Goal: Task Accomplishment & Management: Use online tool/utility

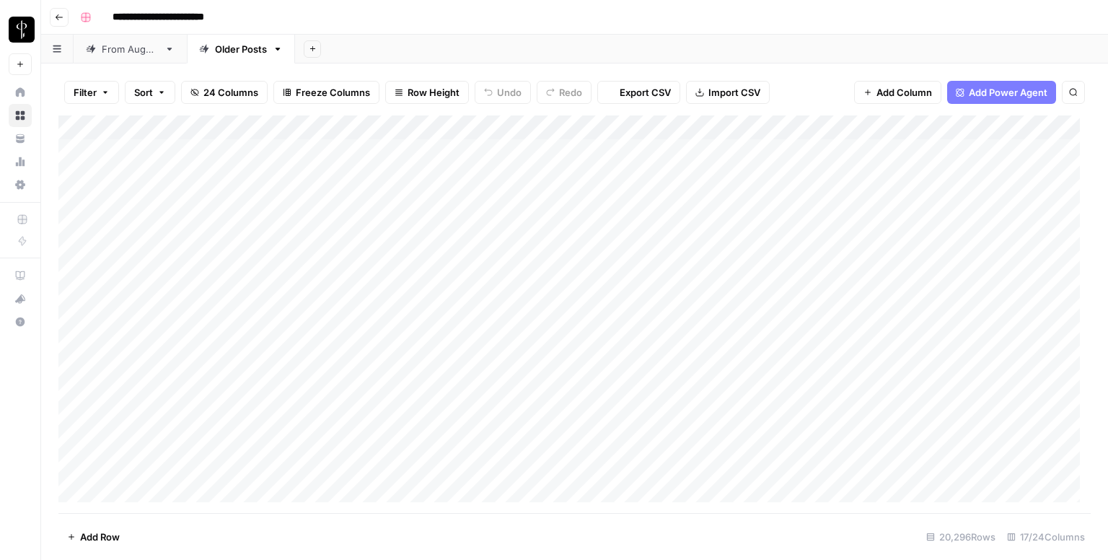
click at [144, 51] on div "From [DATE]" at bounding box center [130, 49] width 57 height 14
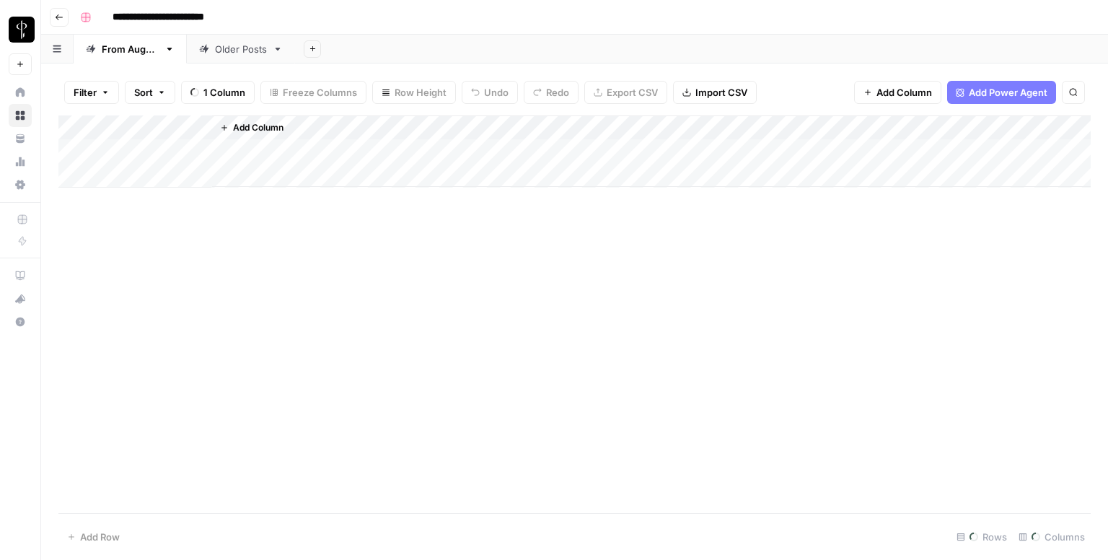
click at [106, 98] on button "Filter" at bounding box center [91, 92] width 55 height 23
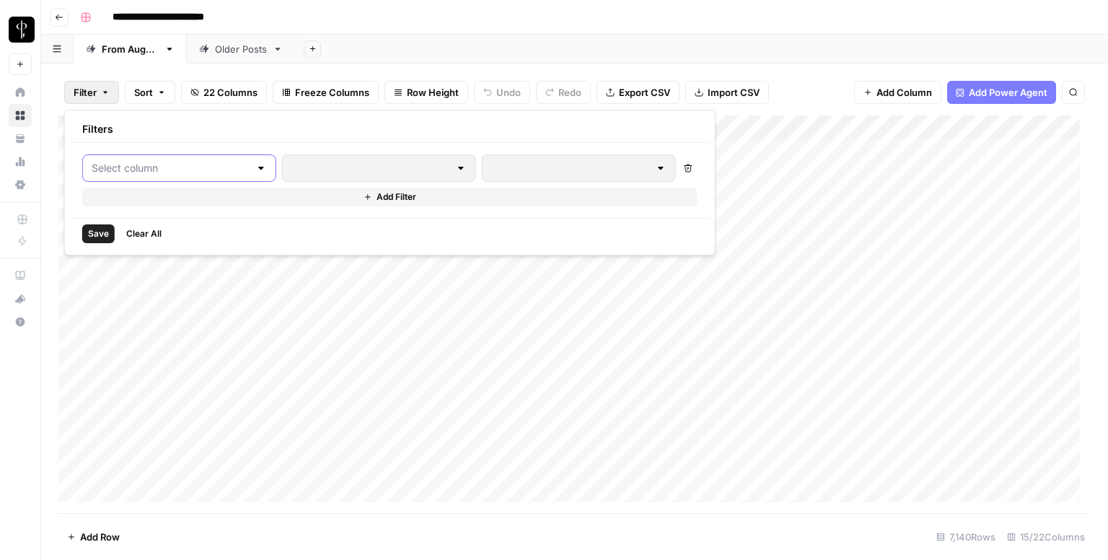
click at [166, 174] on input "text" at bounding box center [171, 168] width 158 height 14
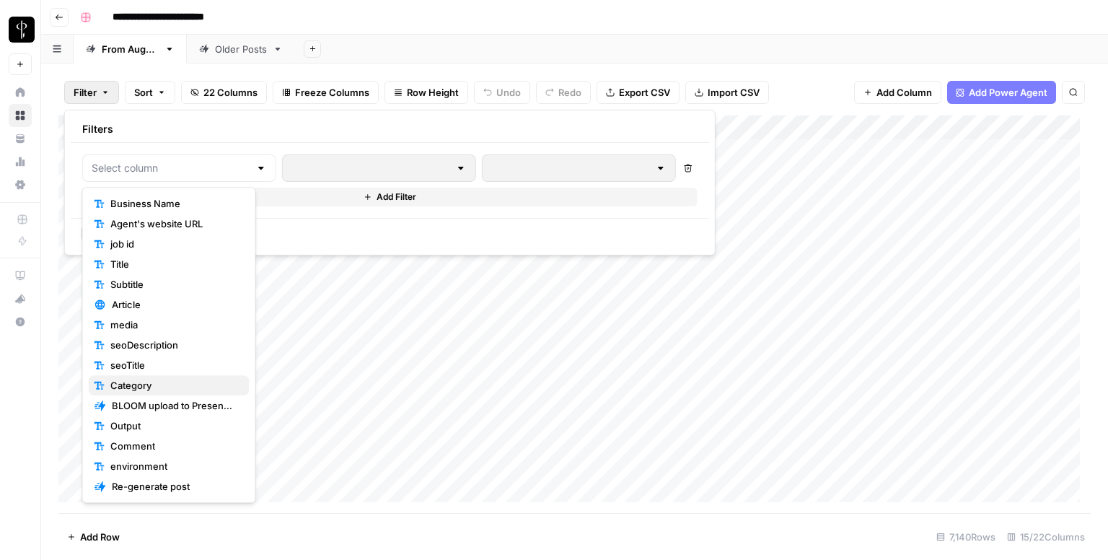
scroll to position [101, 0]
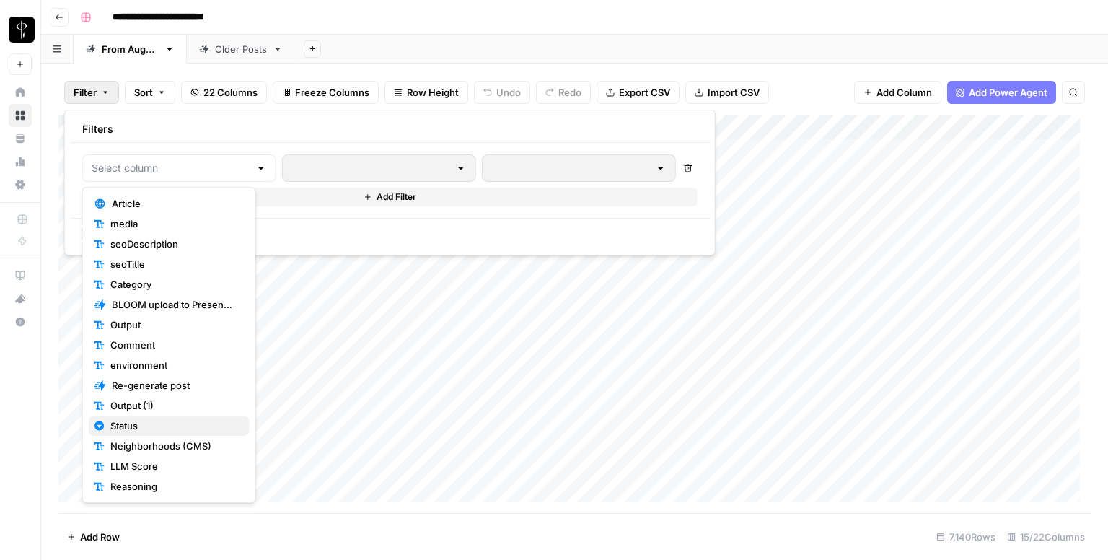
click at [154, 427] on span "Status" at bounding box center [174, 426] width 128 height 14
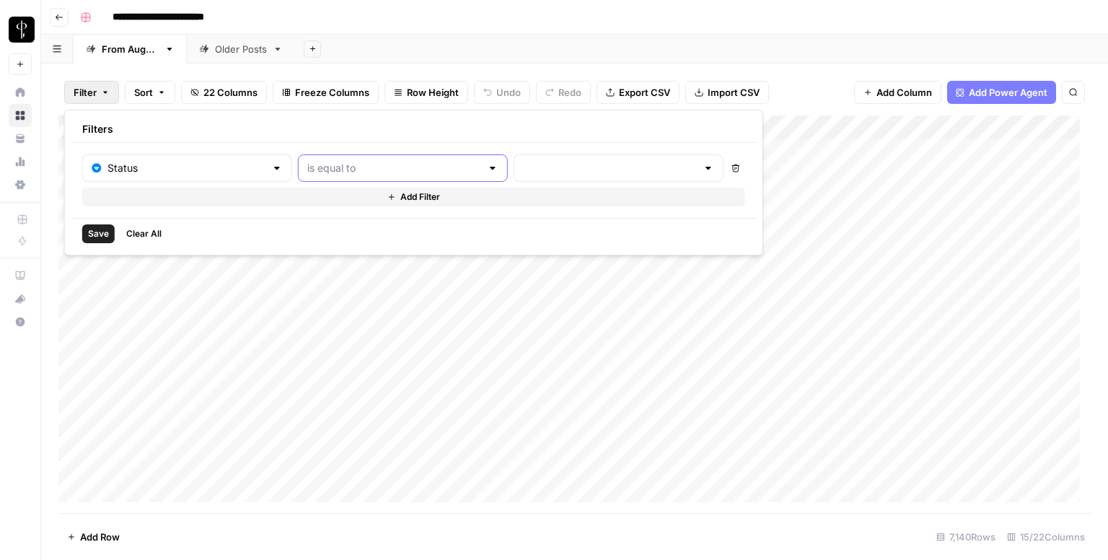
click at [307, 167] on input "text" at bounding box center [394, 168] width 174 height 14
click at [312, 228] on span "is not equal to" at bounding box center [368, 223] width 159 height 14
type input "is not equal to"
click at [523, 162] on input "text" at bounding box center [610, 168] width 174 height 14
click at [502, 201] on span "Posted" at bounding box center [573, 203] width 142 height 14
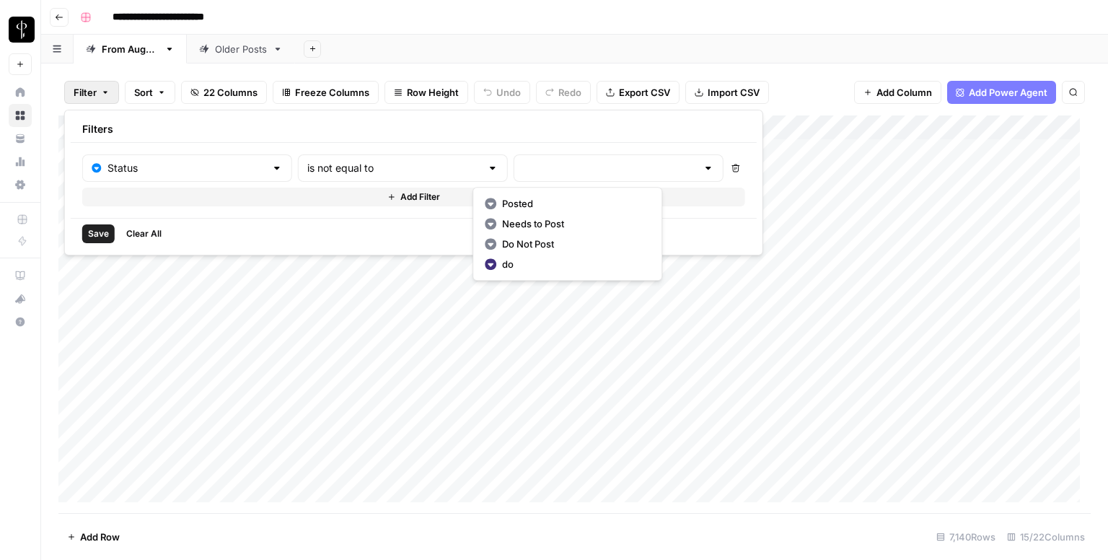
type input "Posted"
click at [455, 194] on button "Add Filter" at bounding box center [416, 197] width 668 height 19
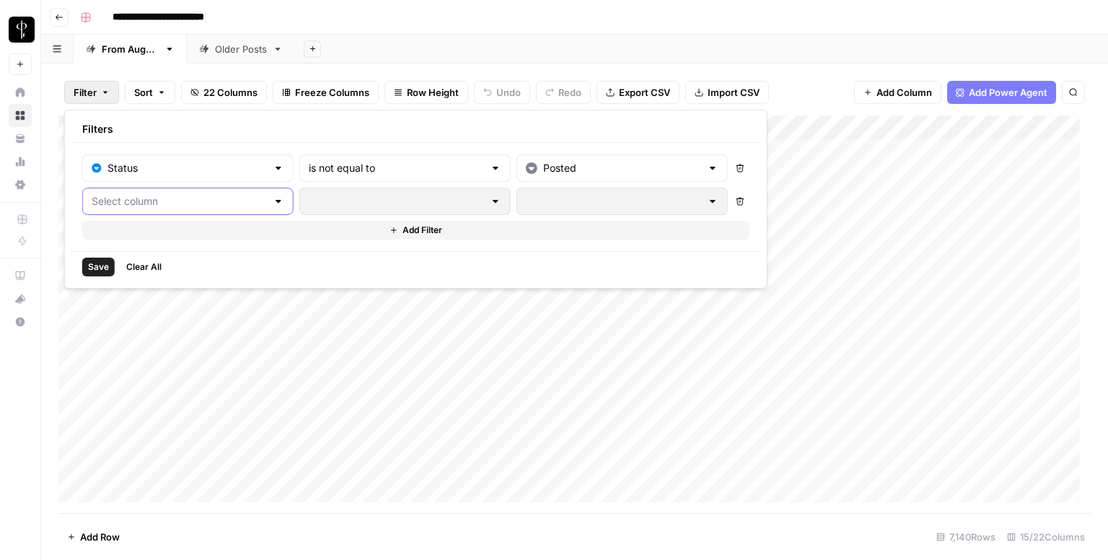
click at [211, 201] on input "text" at bounding box center [179, 201] width 175 height 14
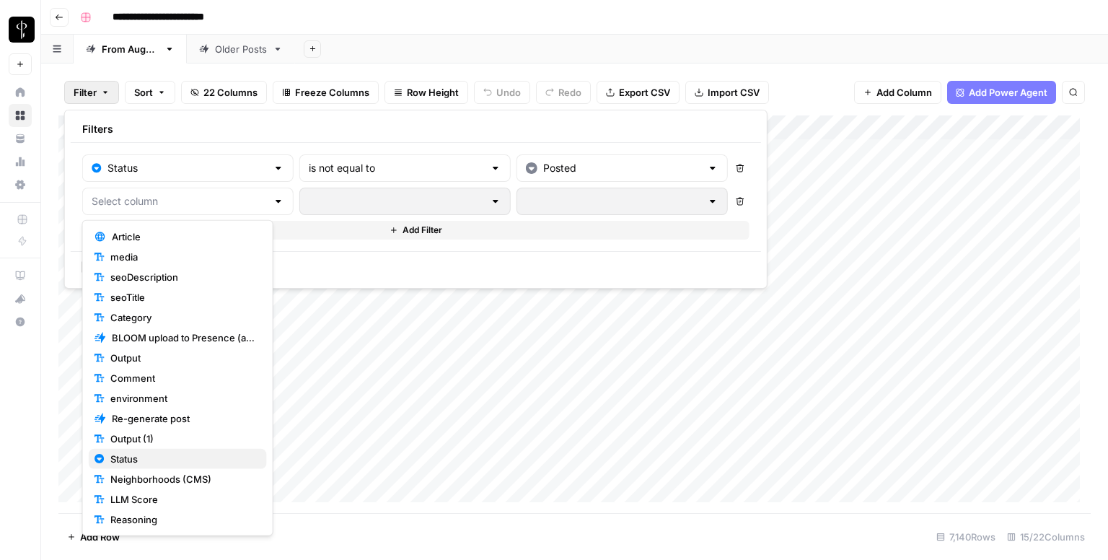
click at [172, 453] on span "Status" at bounding box center [182, 459] width 145 height 14
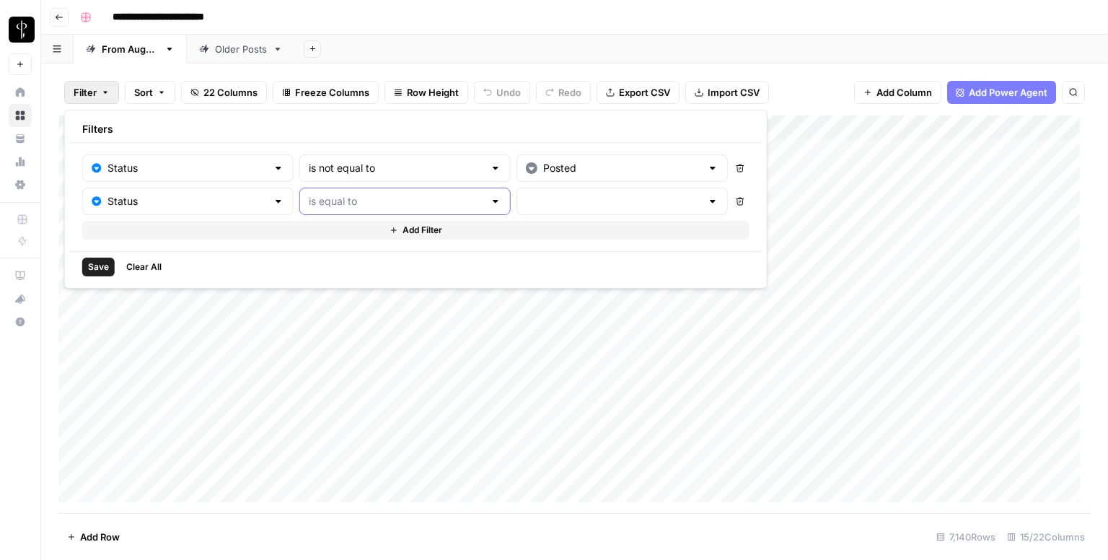
click at [363, 200] on input "text" at bounding box center [396, 201] width 175 height 14
click at [359, 255] on span "is not equal to" at bounding box center [371, 257] width 161 height 14
type input "is not equal to"
click at [523, 190] on div at bounding box center [622, 201] width 211 height 27
click at [522, 255] on span "Needs to Post" at bounding box center [577, 257] width 144 height 14
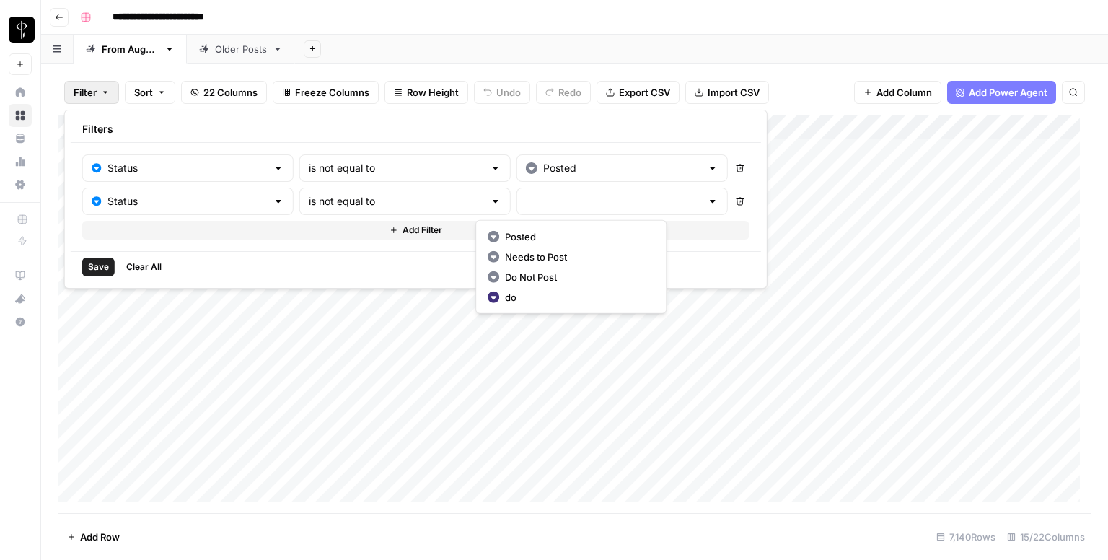
type input "Needs to Post"
click at [425, 241] on div "Status is not equal to Posted Delete Status is not equal to Needs to Post Delet…" at bounding box center [416, 197] width 691 height 108
click at [407, 232] on span "Add Filter" at bounding box center [423, 230] width 40 height 13
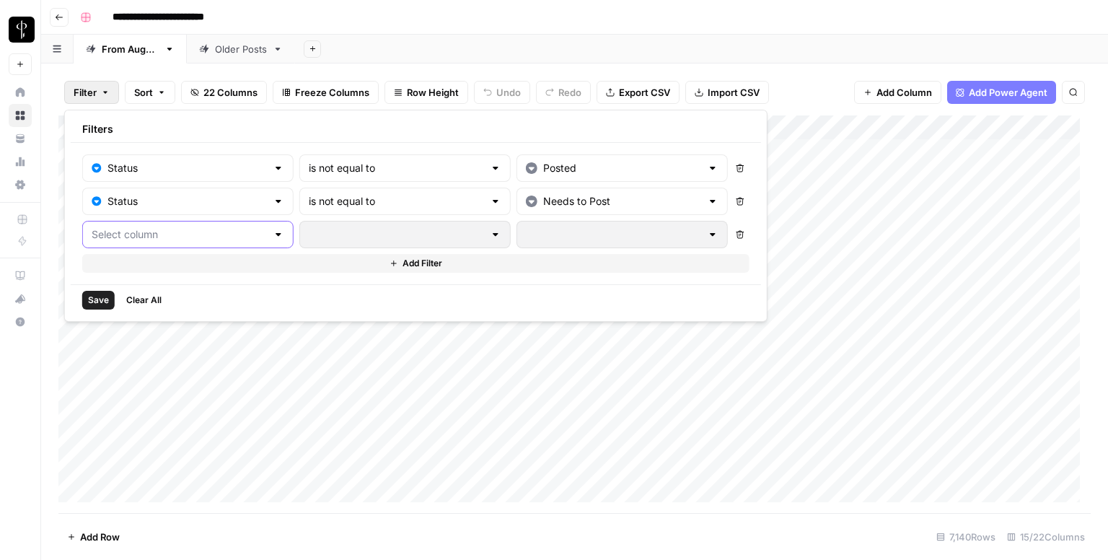
click at [206, 235] on input "text" at bounding box center [179, 234] width 175 height 14
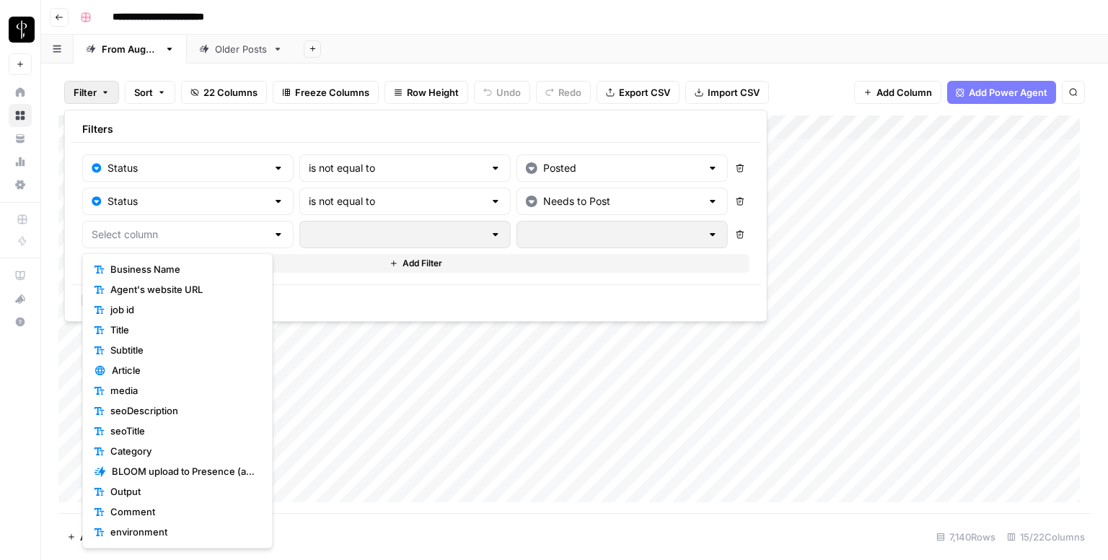
scroll to position [121, 0]
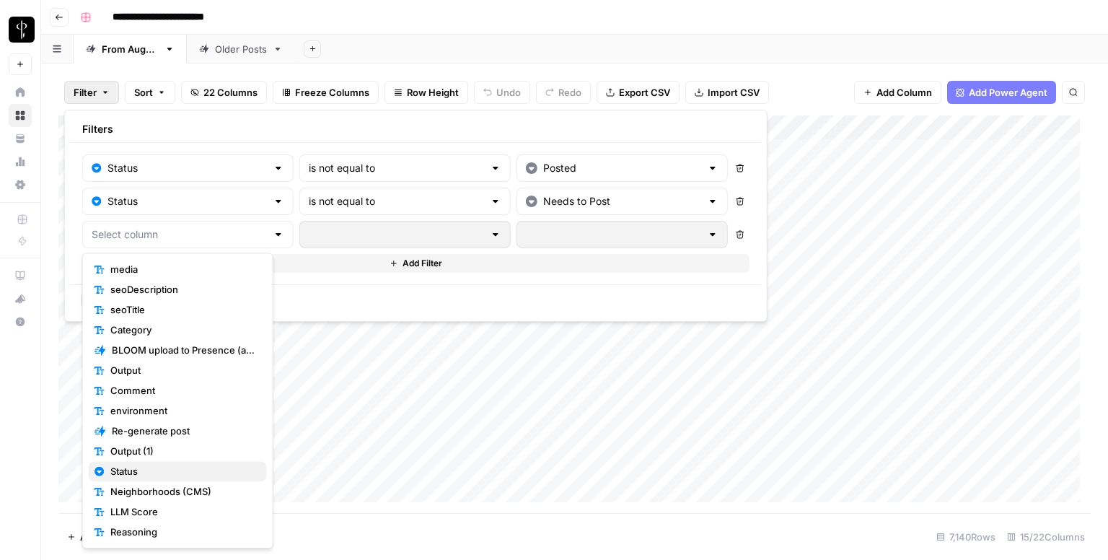
click at [147, 472] on span "Status" at bounding box center [182, 471] width 145 height 14
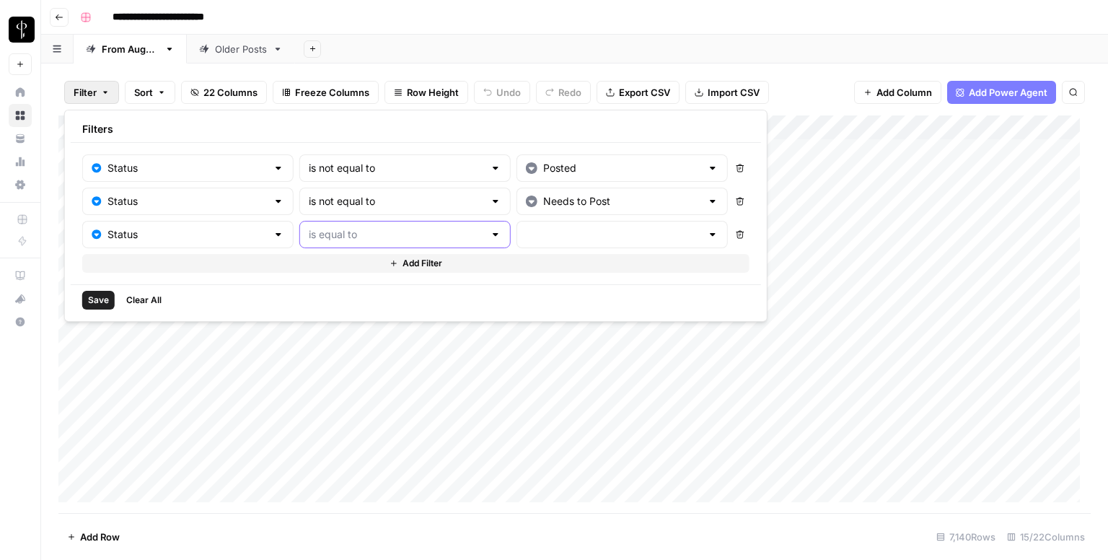
click at [353, 235] on input "text" at bounding box center [396, 234] width 175 height 14
click at [367, 289] on span "is not equal to" at bounding box center [371, 289] width 161 height 14
type input "is not equal to"
click at [526, 237] on input "text" at bounding box center [613, 234] width 175 height 14
click at [518, 301] on button "Do Not Post" at bounding box center [571, 309] width 178 height 20
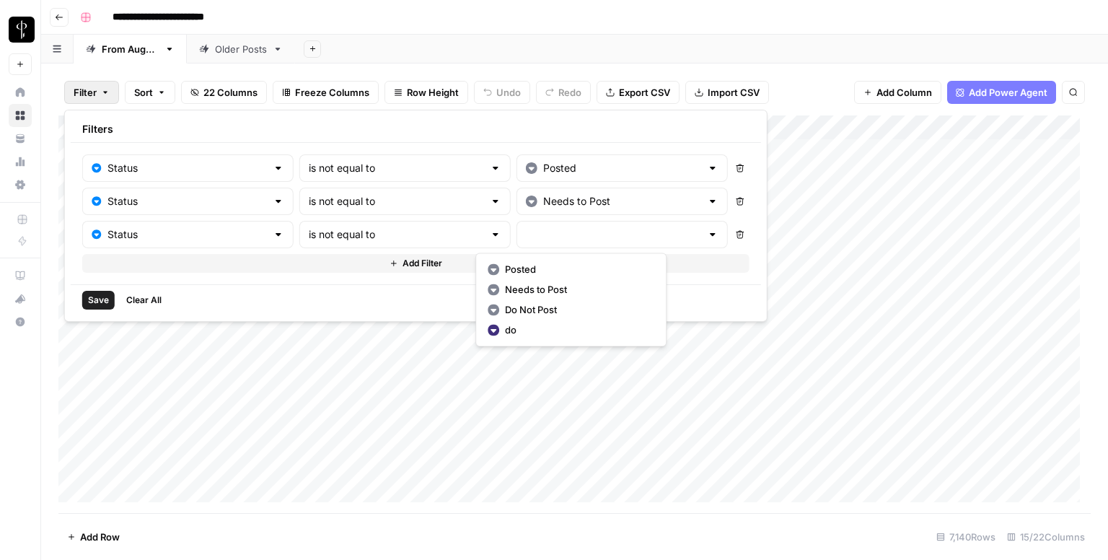
type input "Do Not Post"
click at [88, 302] on span "Save" at bounding box center [98, 300] width 21 height 13
